Goal: Obtain resource: Obtain resource

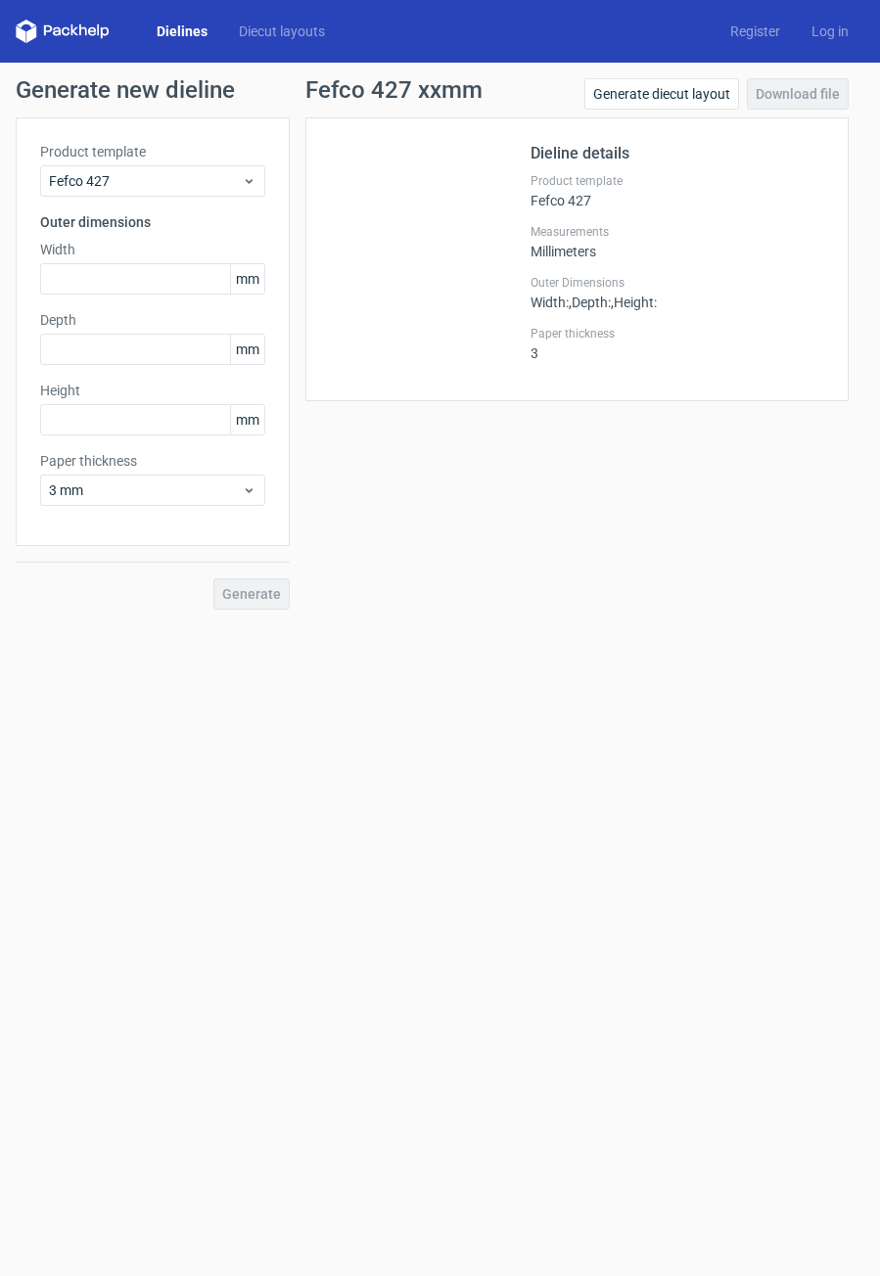
click at [592, 654] on form "Generate new dieline Product template Fefco 427 Outer dimensions Width mm Depth…" at bounding box center [440, 669] width 880 height 1213
click at [735, 704] on form "Generate new dieline Product template Fefco 427 Outer dimensions Width mm Depth…" at bounding box center [440, 669] width 880 height 1213
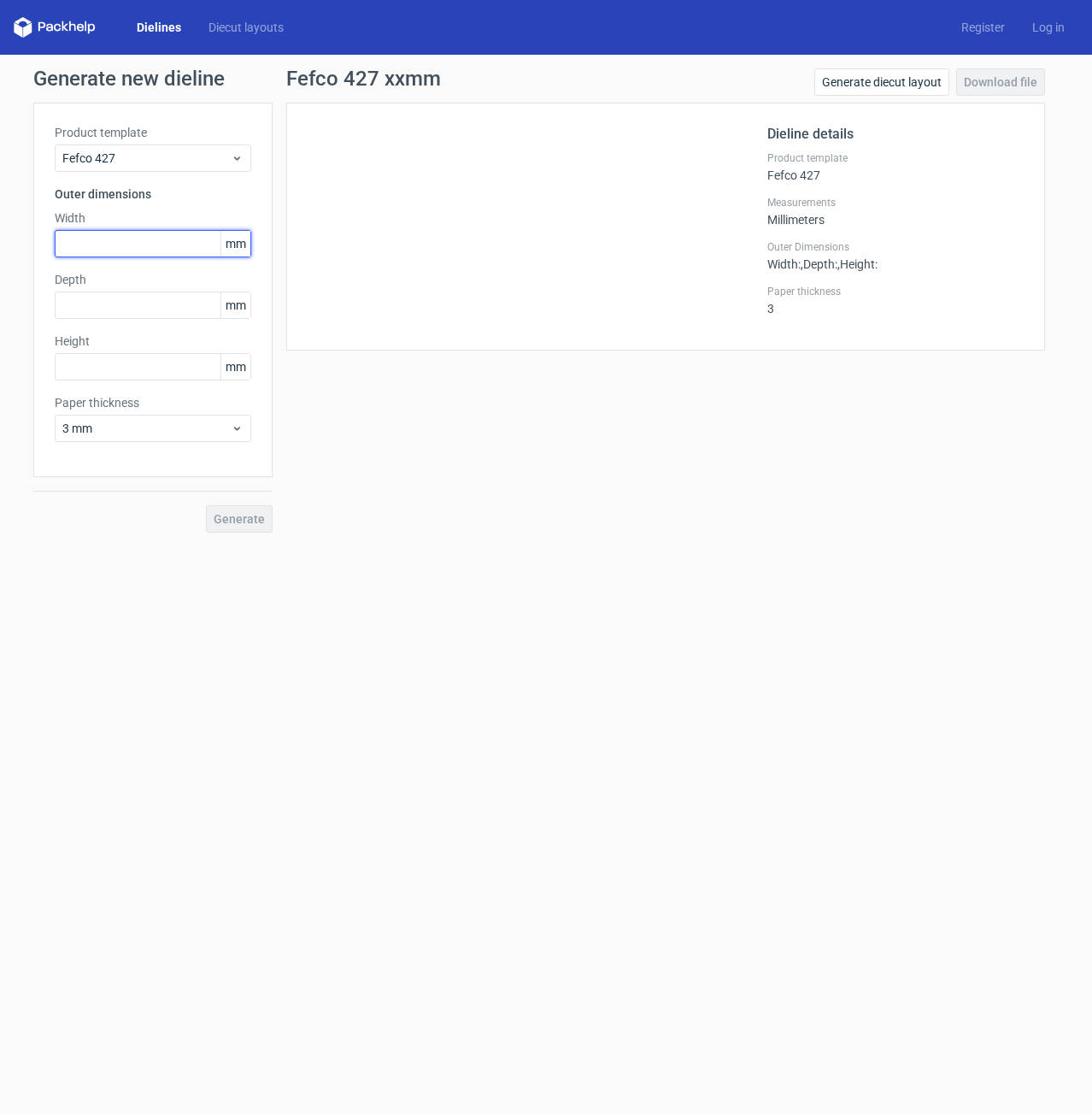
click at [168, 242] on input "text" at bounding box center [153, 243] width 197 height 27
click at [133, 365] on input "text" at bounding box center [153, 366] width 197 height 27
type input "1"
type input "145"
click at [121, 299] on input "text" at bounding box center [153, 305] width 197 height 27
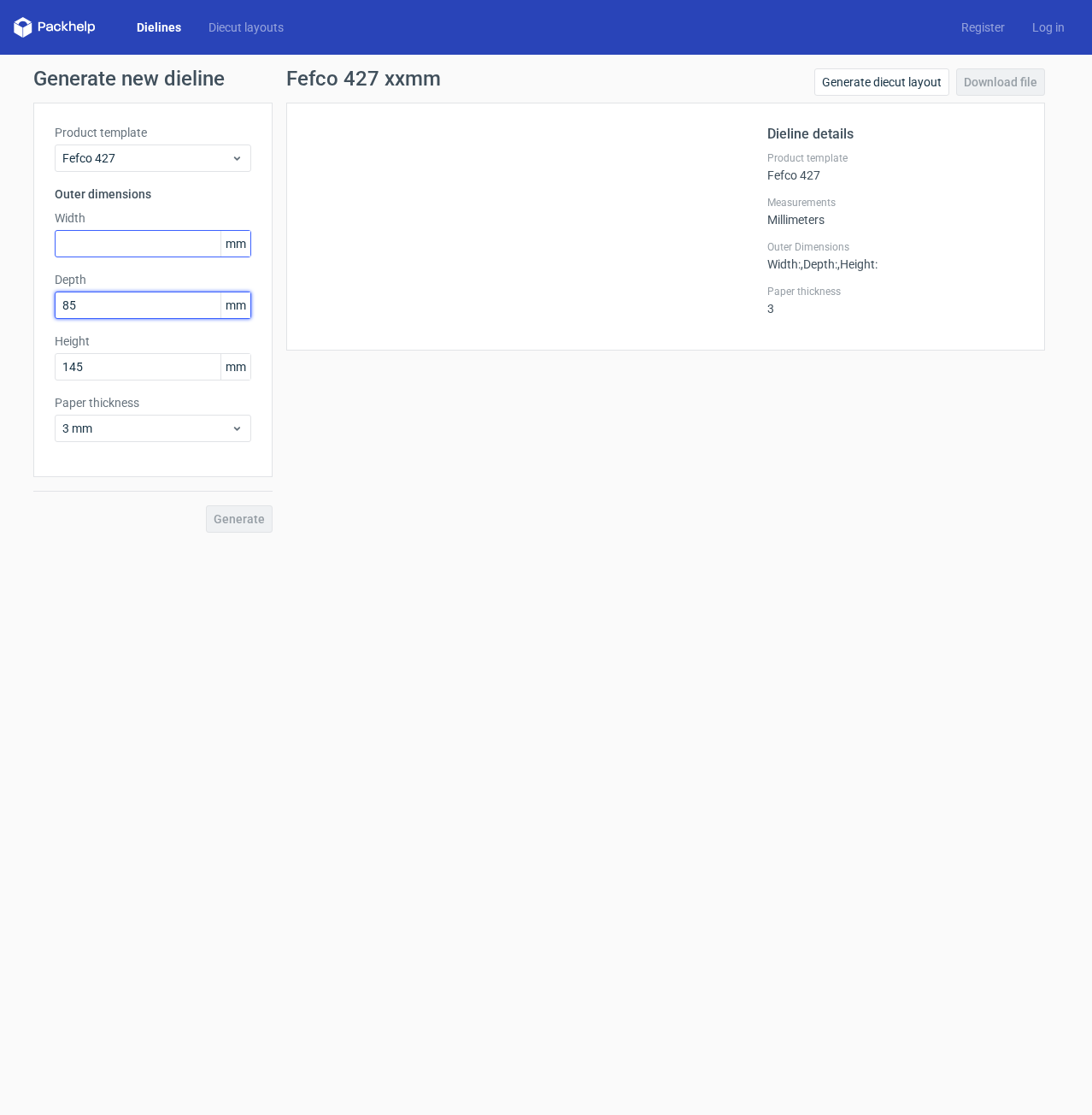
type input "85"
click at [128, 239] on input "text" at bounding box center [153, 243] width 197 height 27
type input "105"
click at [225, 514] on span "Generate" at bounding box center [239, 519] width 52 height 12
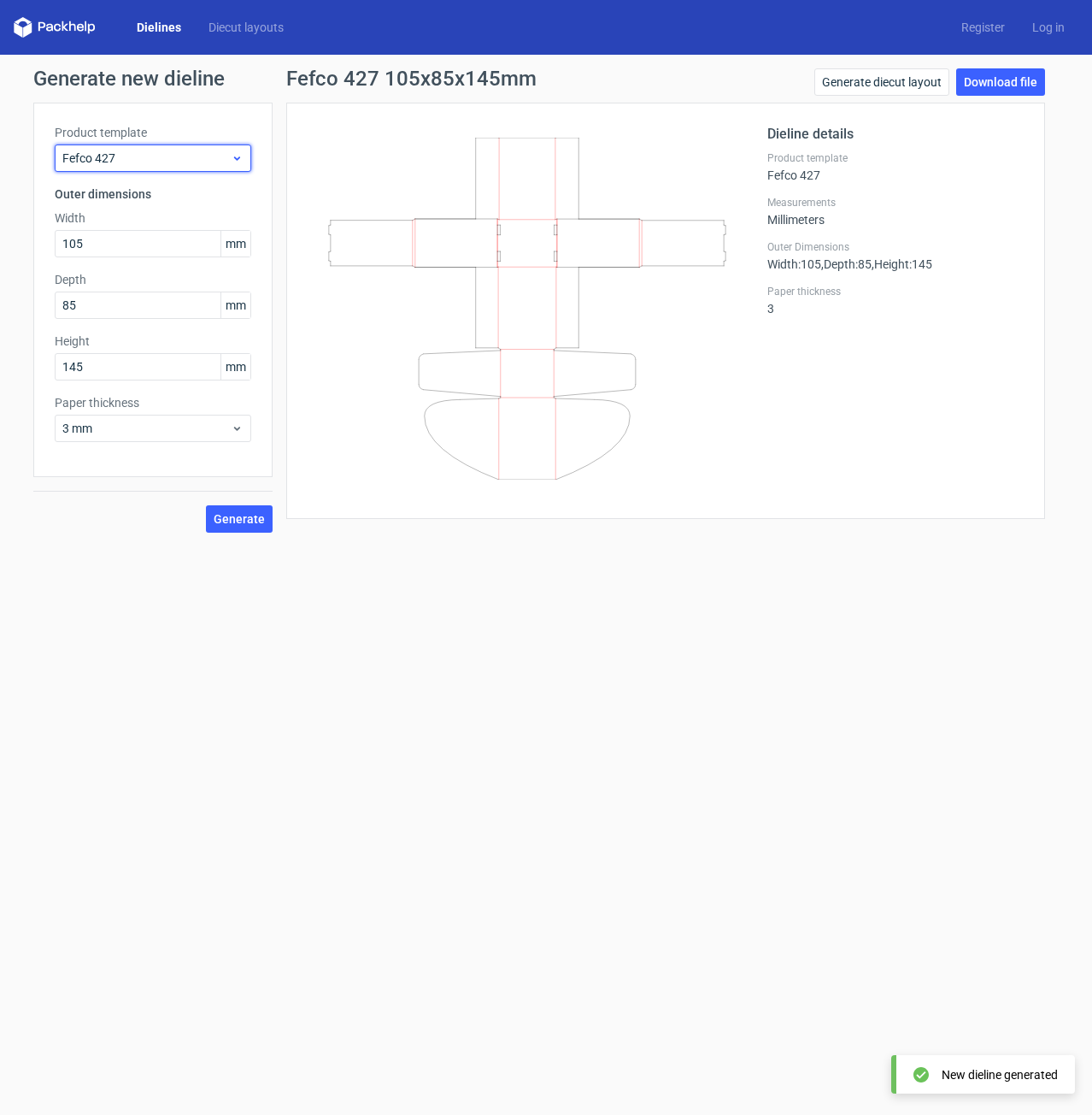
click at [211, 158] on span "Fefco 427" at bounding box center [146, 158] width 169 height 17
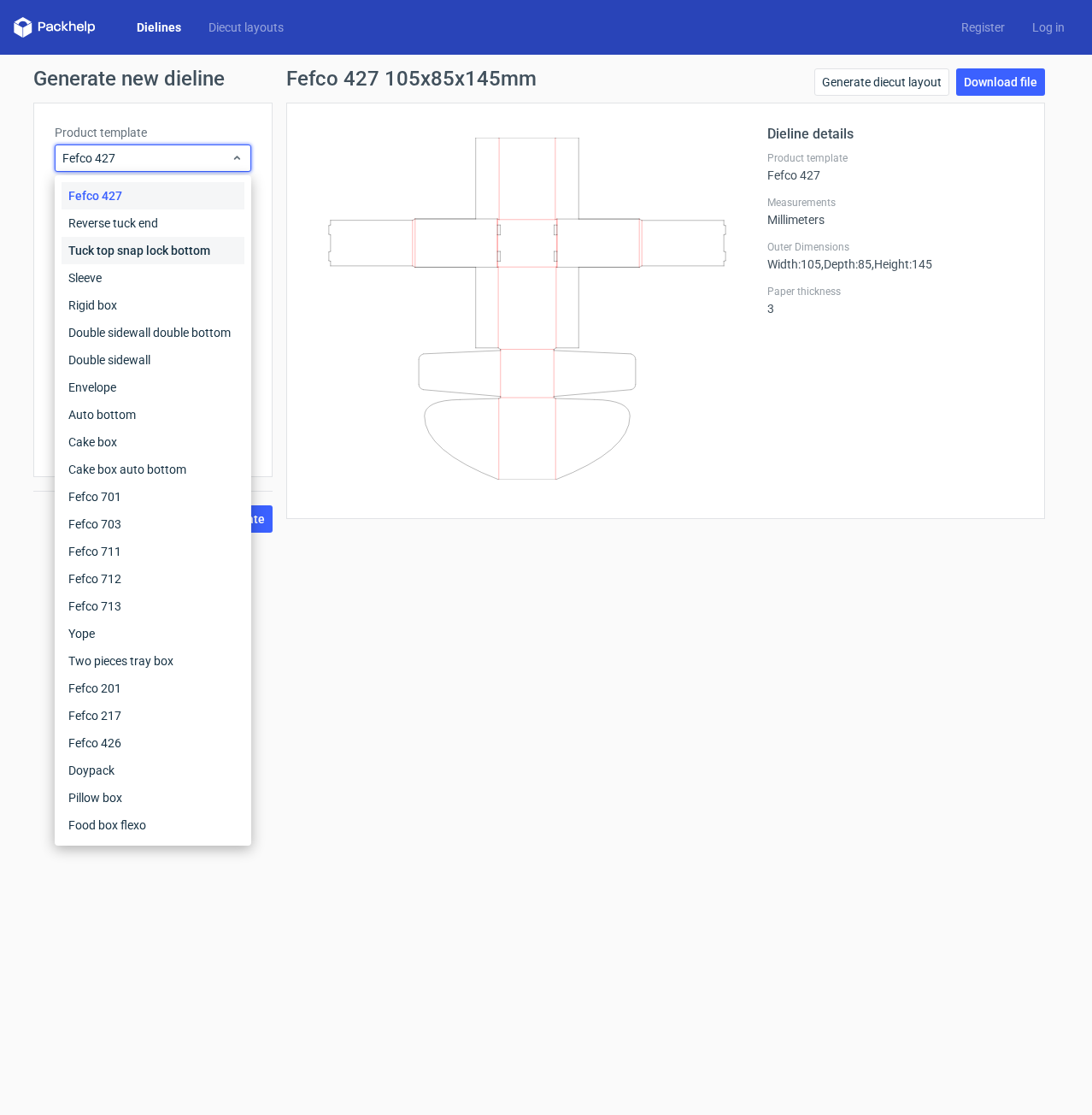
click at [145, 257] on div "Tuck top snap lock bottom" at bounding box center [152, 250] width 183 height 27
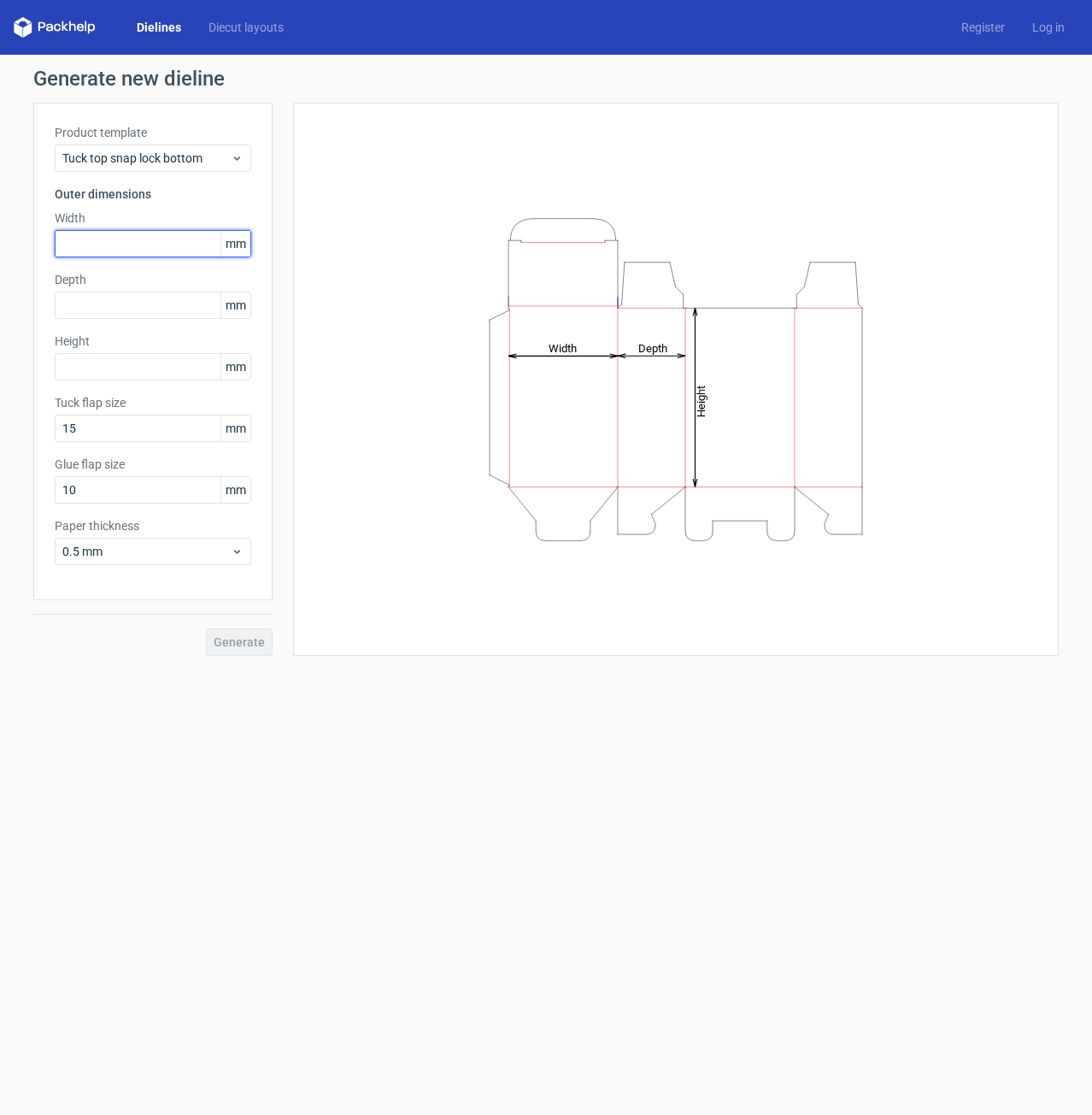
click at [118, 251] on input "text" at bounding box center [153, 243] width 197 height 27
type input "105"
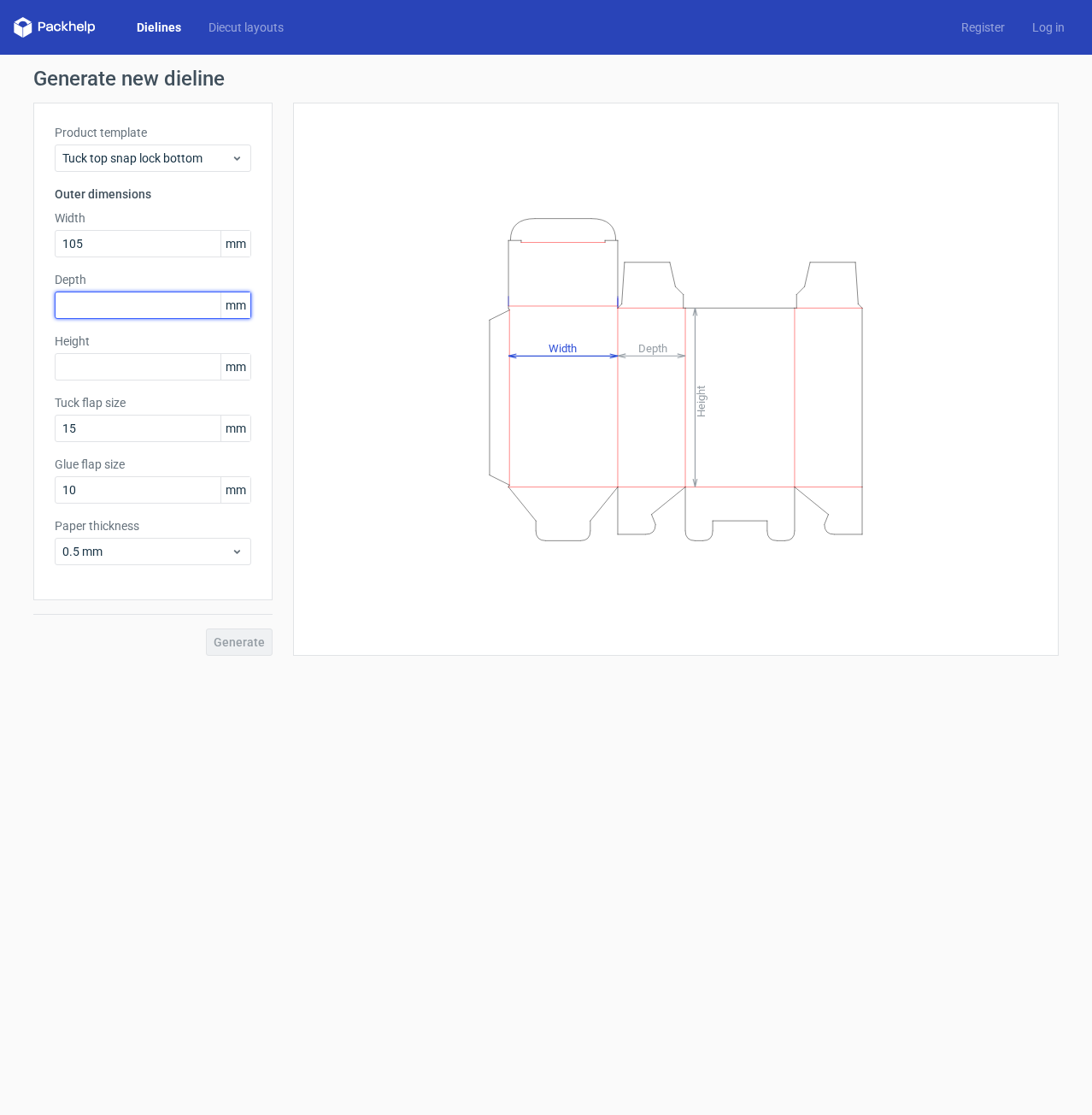
click at [114, 298] on input "text" at bounding box center [153, 305] width 197 height 27
type input "85"
click at [82, 374] on input "text" at bounding box center [153, 366] width 197 height 27
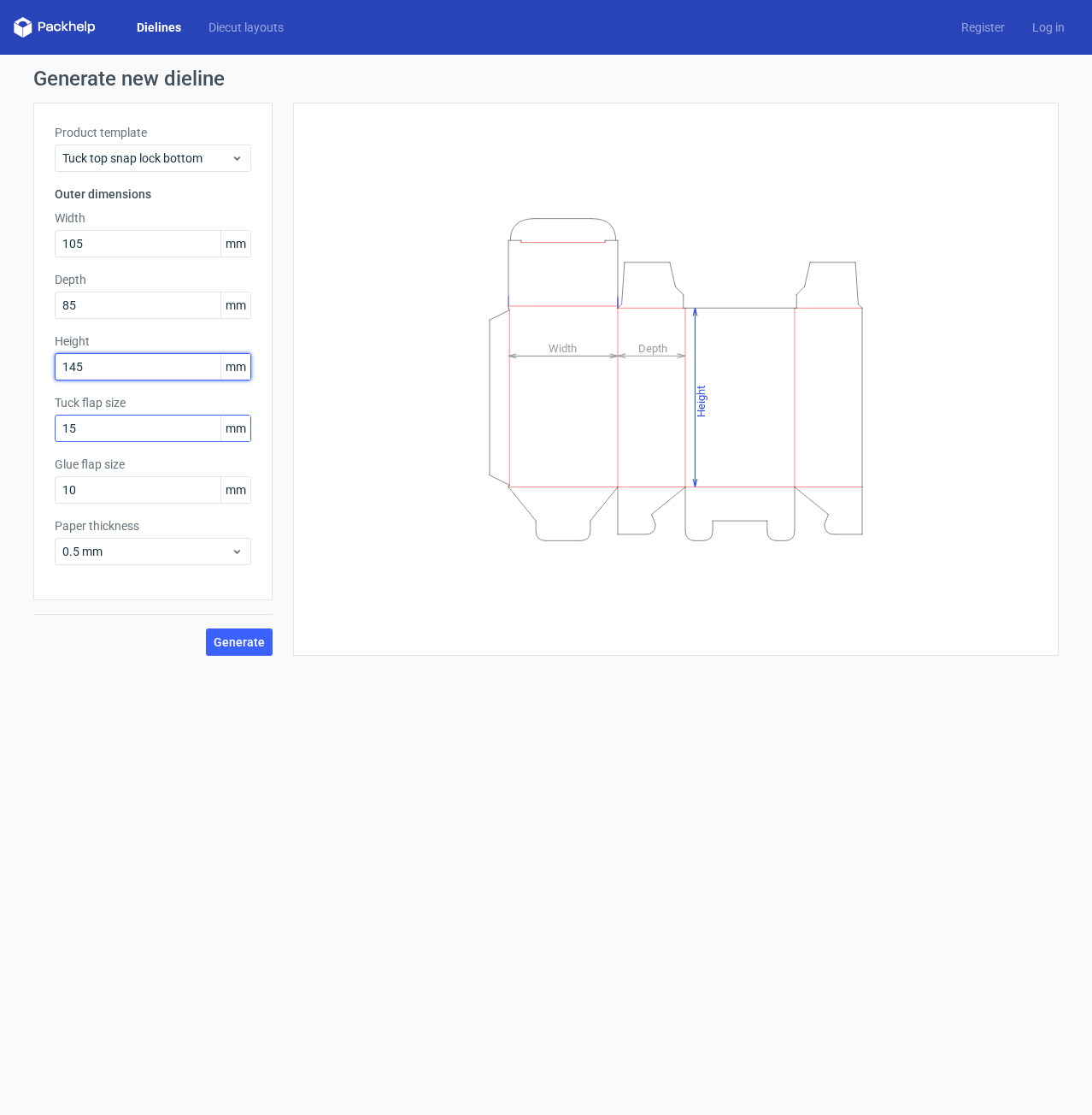
type input "145"
drag, startPoint x: 94, startPoint y: 438, endPoint x: 101, endPoint y: 431, distance: 9.9
click at [95, 436] on input "15" at bounding box center [153, 428] width 197 height 27
click at [103, 438] on input "15" at bounding box center [153, 428] width 197 height 27
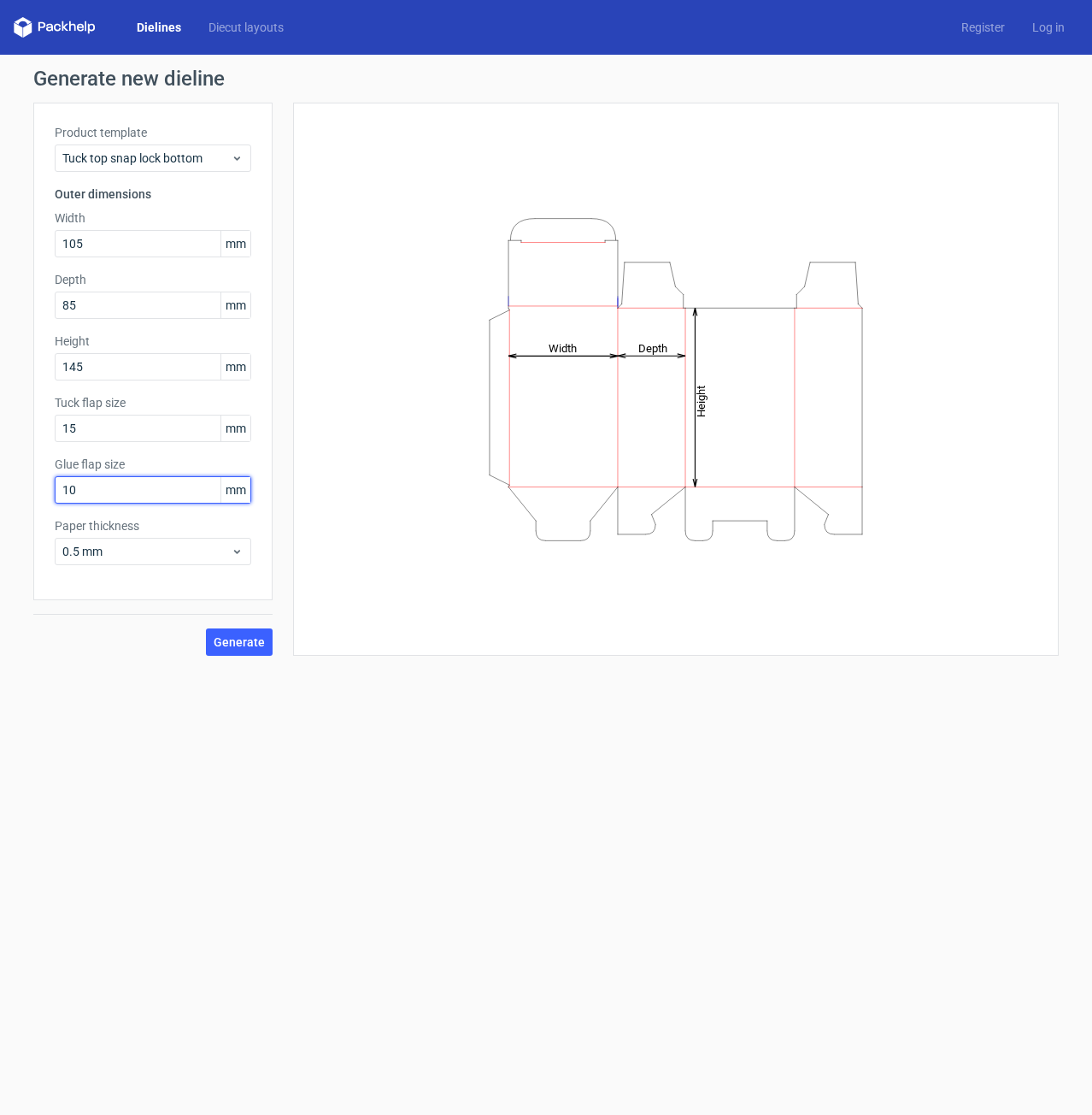
click at [115, 483] on input "10" at bounding box center [153, 489] width 197 height 27
drag, startPoint x: 121, startPoint y: 492, endPoint x: -14, endPoint y: 509, distance: 136.1
click at [0, 509] on html "Dielines Diecut layouts Register Log in Generate new dieline Product template T…" at bounding box center [546, 558] width 1092 height 1115
type input "15"
click at [232, 646] on span "Generate" at bounding box center [239, 642] width 52 height 12
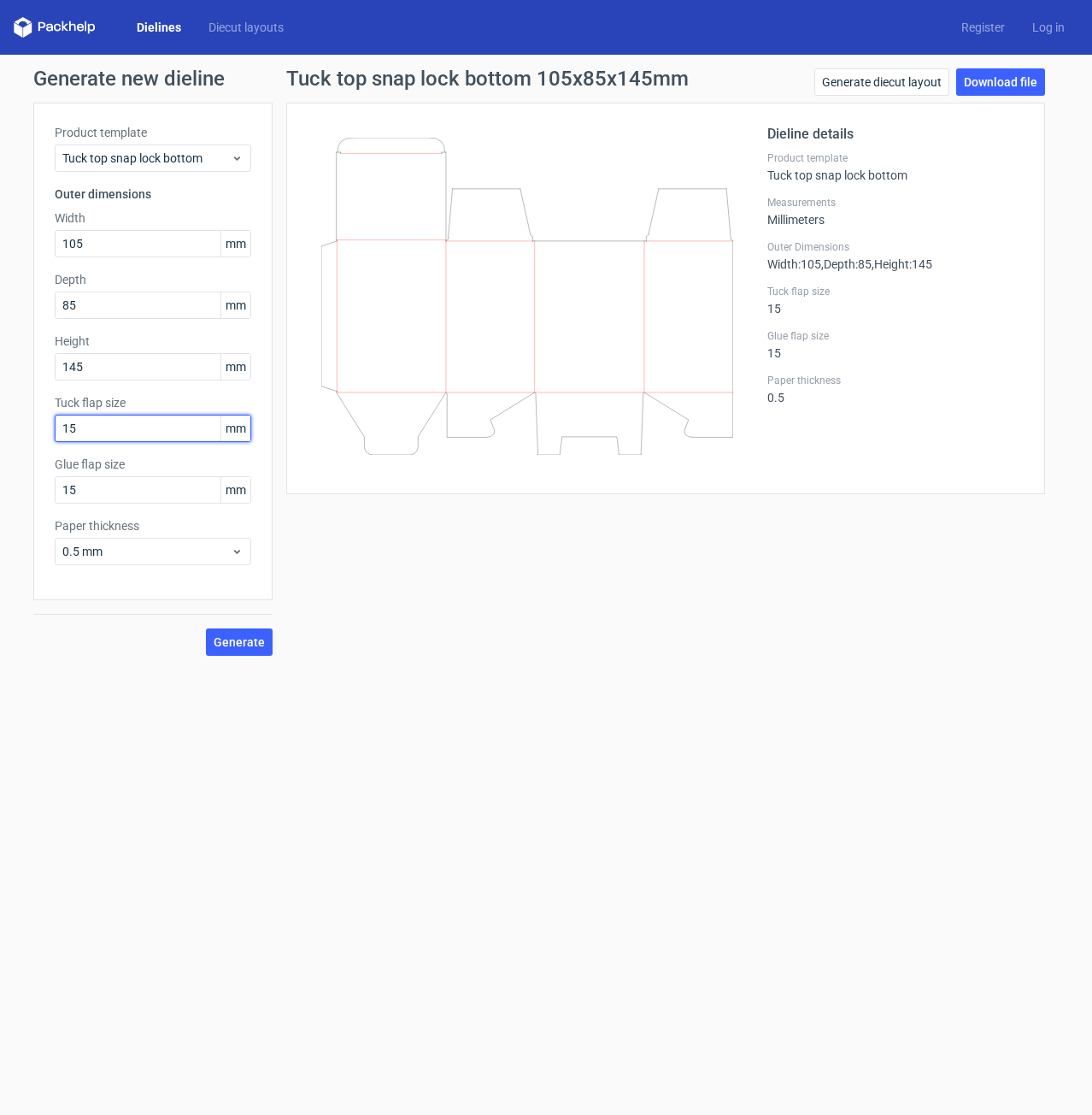
click at [114, 426] on input "15" at bounding box center [153, 428] width 197 height 27
drag, startPoint x: 37, startPoint y: 440, endPoint x: 20, endPoint y: 444, distance: 17.5
click at [20, 444] on div "Generate new dieline Product template Tuck top snap lock bottom Outer dimension…" at bounding box center [546, 362] width 1092 height 614
type input "20"
click at [99, 365] on input "145" at bounding box center [153, 366] width 197 height 27
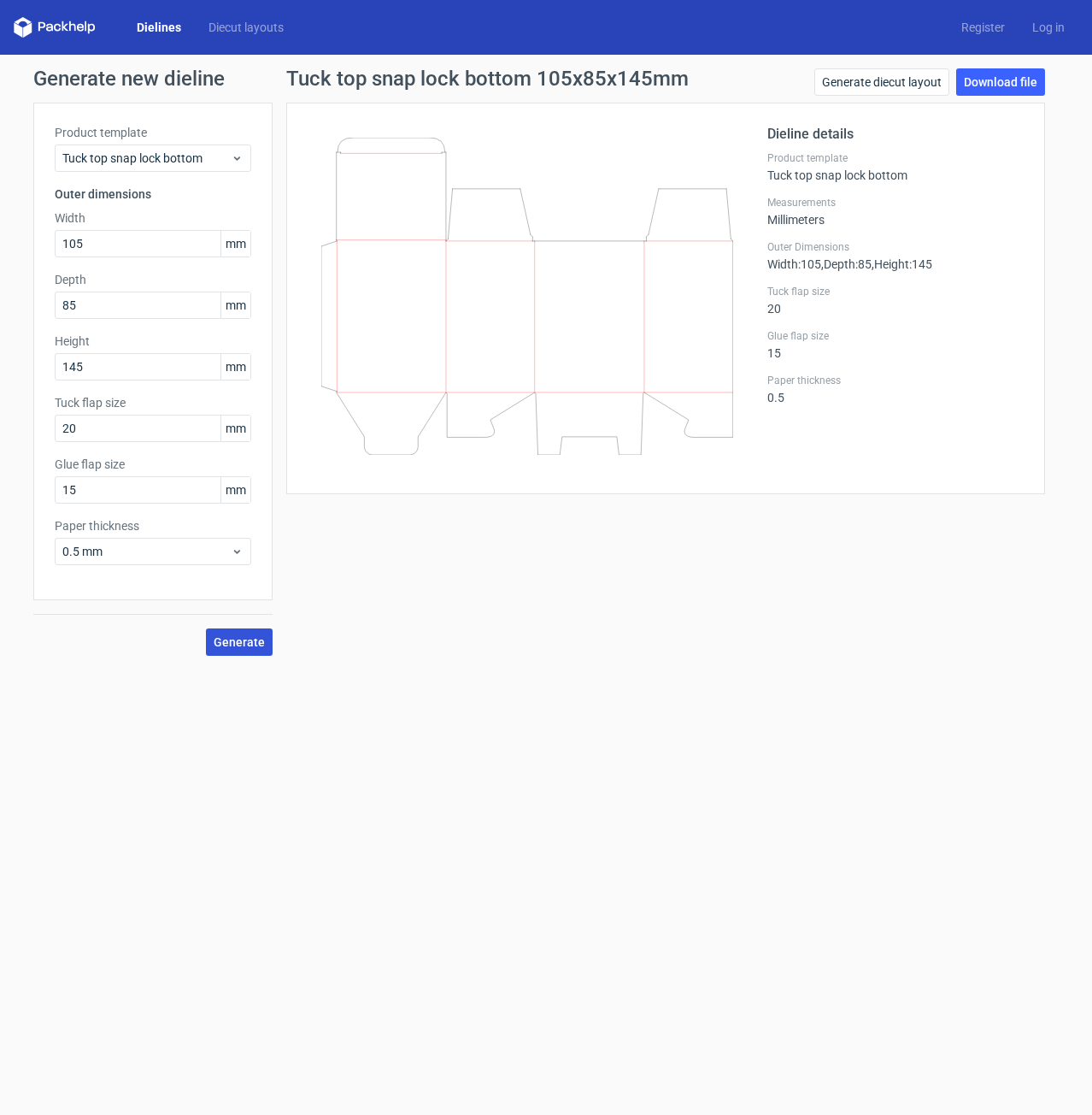
click at [244, 644] on span "Generate" at bounding box center [239, 642] width 52 height 12
click at [768, 80] on link "Download file" at bounding box center [1001, 81] width 89 height 27
